Goal: Transaction & Acquisition: Purchase product/service

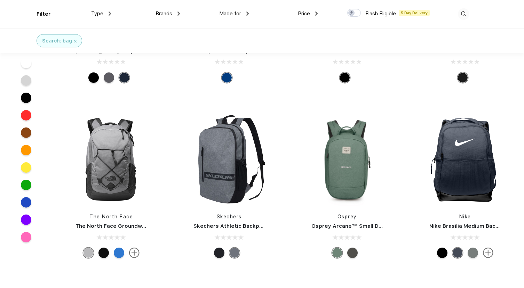
scroll to position [2758, 0]
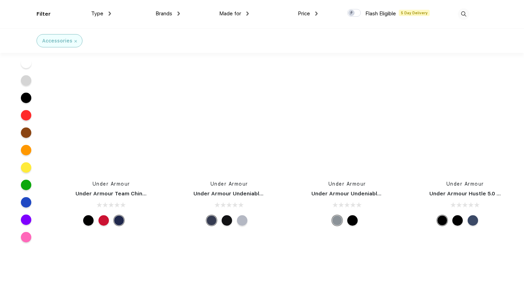
scroll to position [6735, 0]
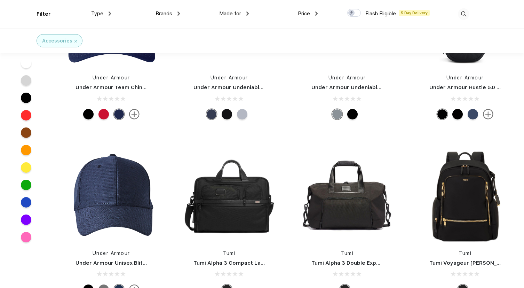
click at [165, 15] on span "Brands" at bounding box center [163, 13] width 17 height 6
click at [180, 15] on div "Made for Unisex Women Men Youth" at bounding box center [214, 14] width 69 height 28
click at [177, 9] on div "Brands Most Popular Brands Moleskine Hydroflask Marine Layer S'well [PERSON_NAM…" at bounding box center [145, 14] width 69 height 28
click at [466, 13] on img at bounding box center [463, 13] width 11 height 11
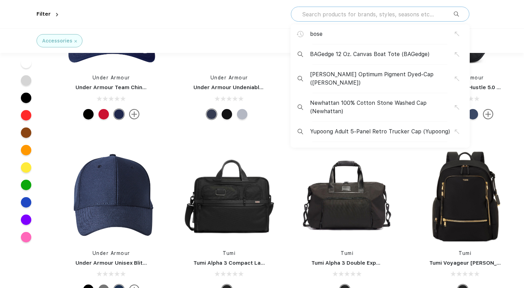
click at [434, 12] on input "text" at bounding box center [377, 14] width 152 height 8
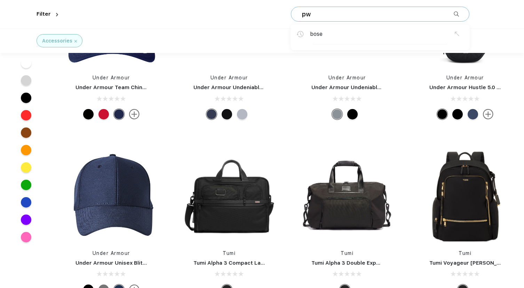
type input "p"
type input "owala"
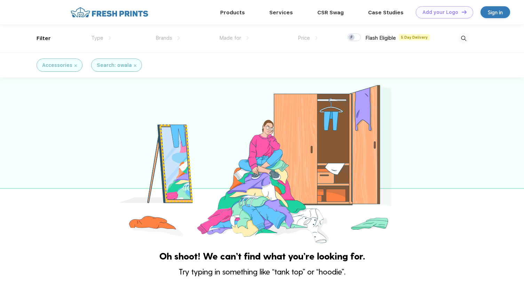
click at [73, 66] on div "Accessories" at bounding box center [59, 65] width 35 height 7
click at [74, 66] on img at bounding box center [75, 65] width 2 height 2
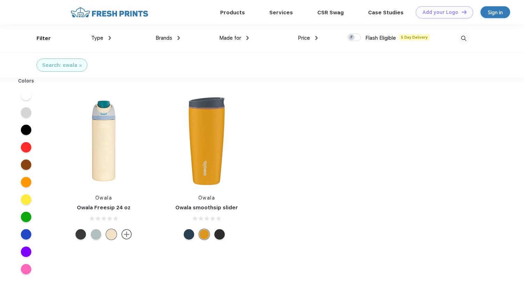
click at [219, 208] on link "Owala smoothsip slider" at bounding box center [206, 207] width 63 height 6
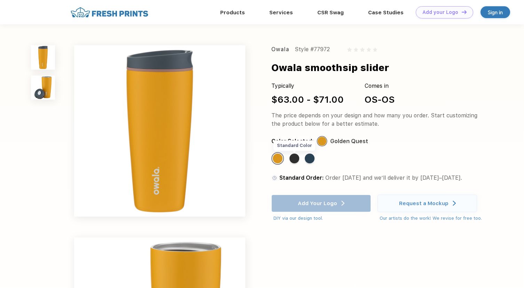
click at [295, 155] on div "Standard Color" at bounding box center [294, 158] width 10 height 10
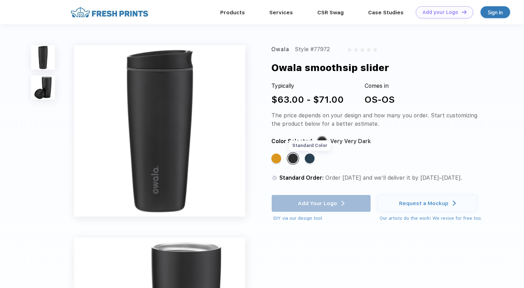
click at [310, 159] on div "Standard Color" at bounding box center [310, 158] width 10 height 10
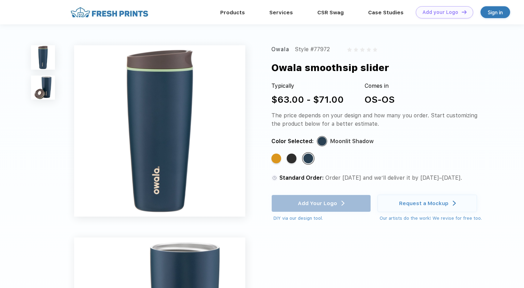
click at [45, 44] on div "Owala Style #77972 Owala smoothsip slider Typically $63.00 - $71.00 Comes in OS…" at bounding box center [262, 232] width 524 height 417
click at [45, 51] on img at bounding box center [43, 57] width 24 height 24
click at [45, 83] on img at bounding box center [43, 87] width 24 height 24
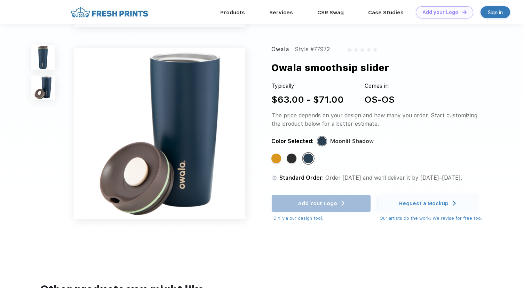
scroll to position [165, 0]
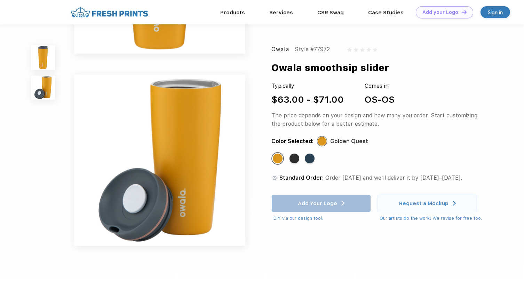
scroll to position [97, 0]
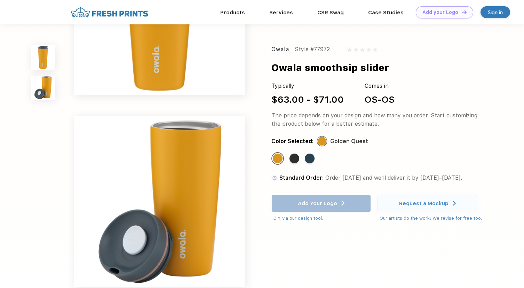
click at [49, 85] on img at bounding box center [43, 87] width 24 height 24
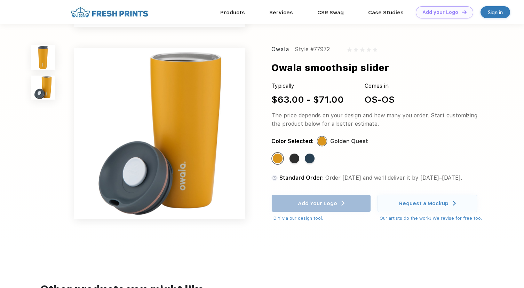
click at [42, 56] on img at bounding box center [43, 57] width 24 height 24
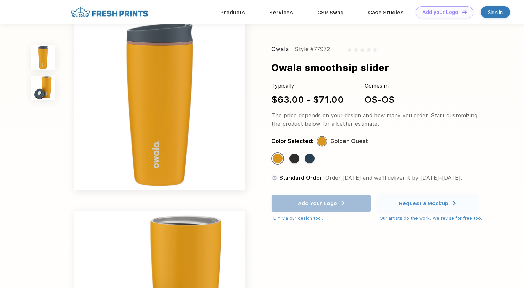
scroll to position [0, 0]
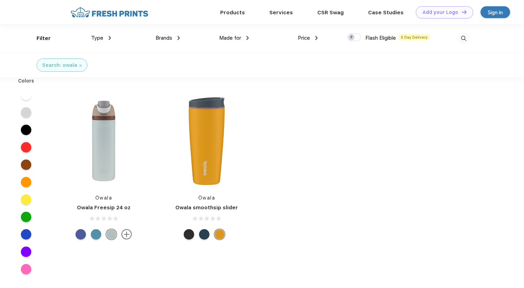
click at [120, 203] on div "Owala Freesip 24 oz" at bounding box center [103, 207] width 93 height 8
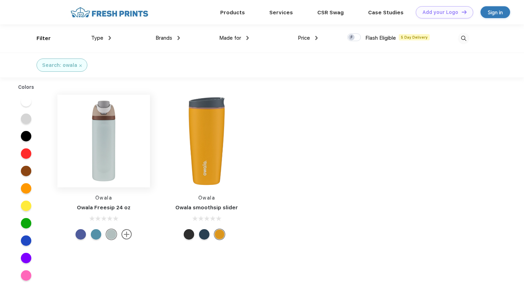
scroll to position [0, 0]
click at [104, 126] on img at bounding box center [103, 140] width 93 height 93
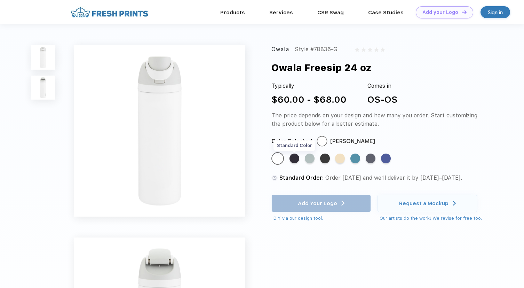
click at [296, 161] on div "Standard Color" at bounding box center [294, 158] width 10 height 10
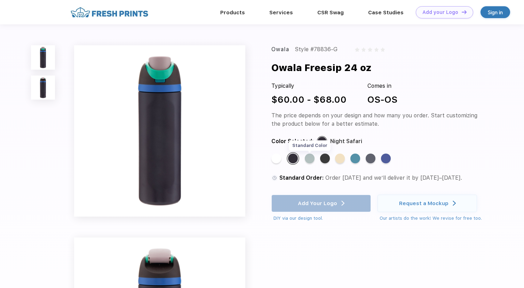
click at [312, 158] on div "Standard Color" at bounding box center [310, 158] width 10 height 10
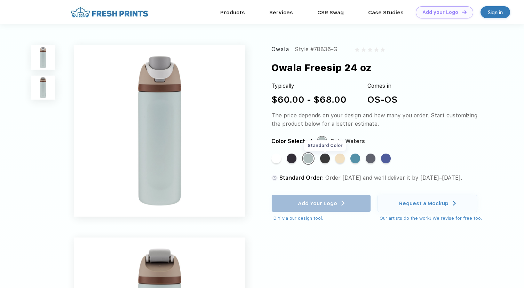
click at [322, 158] on div "Standard Color" at bounding box center [325, 158] width 10 height 10
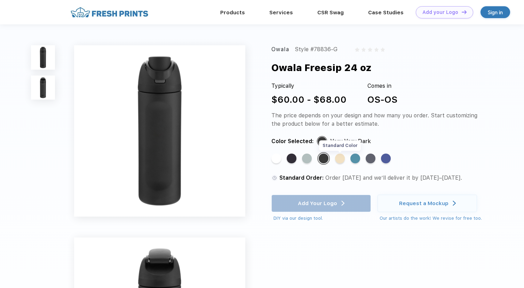
click at [341, 159] on div "Standard Color" at bounding box center [340, 158] width 10 height 10
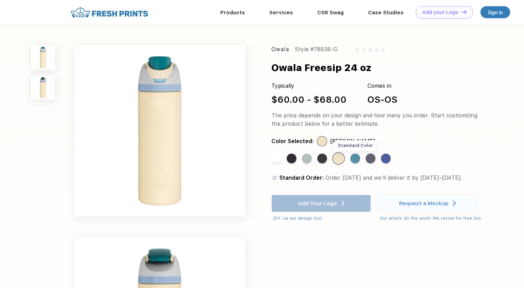
click at [357, 160] on div "Standard Color" at bounding box center [355, 158] width 10 height 10
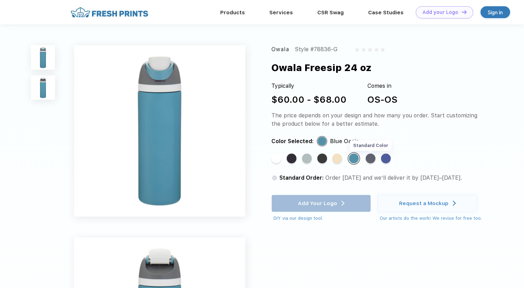
click at [370, 159] on div "Standard Color" at bounding box center [371, 158] width 10 height 10
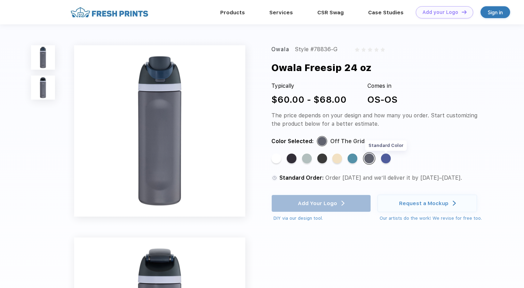
click at [384, 160] on div "Standard Color" at bounding box center [386, 158] width 10 height 10
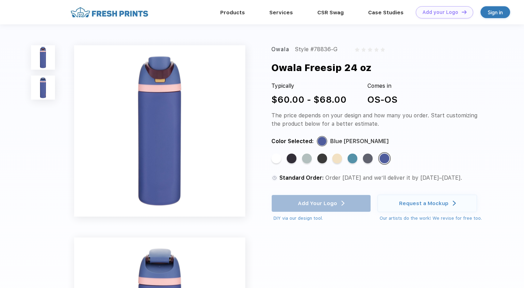
click at [375, 159] on div "Standard Color Standard Color Standard Color Standard Color Standard Color Stan…" at bounding box center [372, 161] width 203 height 18
click at [368, 158] on div "Standard Color" at bounding box center [368, 158] width 10 height 10
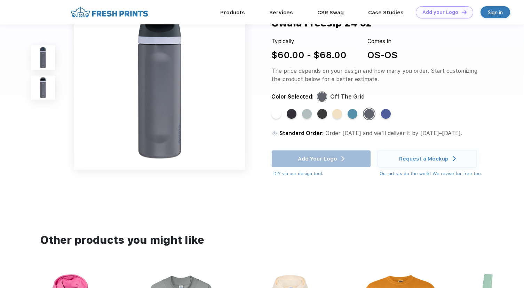
scroll to position [207, 0]
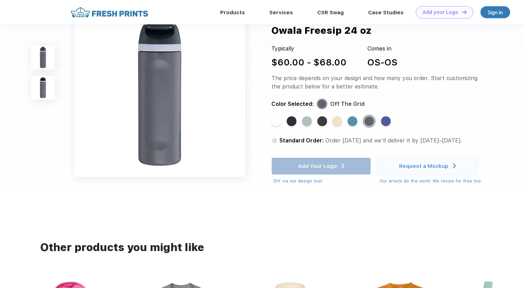
click at [296, 120] on div "Standard Color" at bounding box center [292, 121] width 10 height 10
click at [295, 120] on div "Standard Color" at bounding box center [292, 121] width 10 height 10
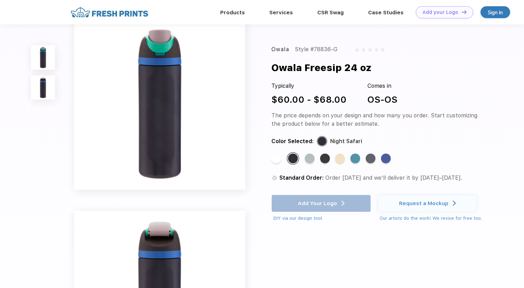
scroll to position [0, 0]
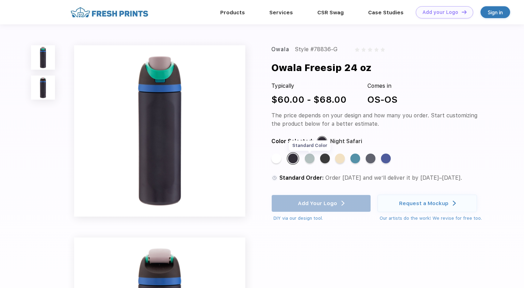
click at [310, 160] on div "Standard Color" at bounding box center [310, 158] width 10 height 10
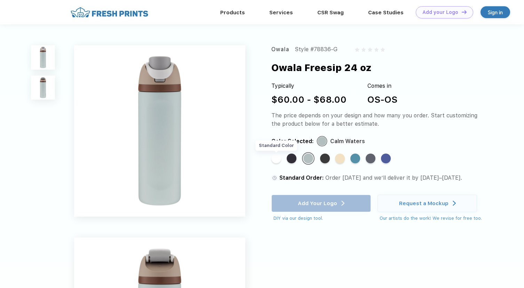
click at [279, 158] on div "Standard Color" at bounding box center [276, 158] width 10 height 10
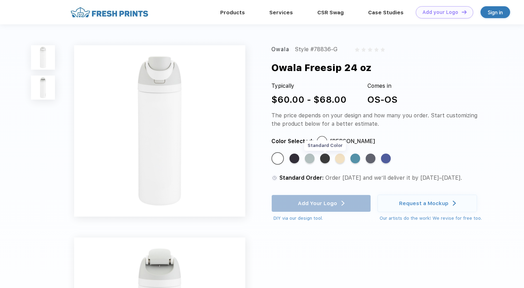
click at [327, 159] on div "Standard Color" at bounding box center [325, 158] width 10 height 10
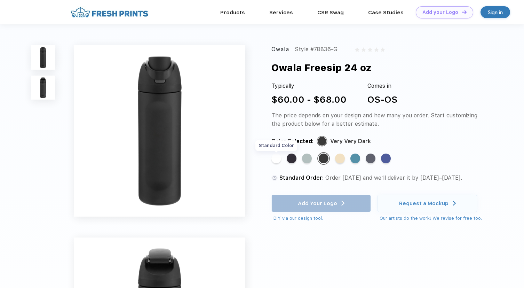
click at [275, 160] on div "Standard Color" at bounding box center [276, 158] width 10 height 10
